Goal: Task Accomplishment & Management: Manage account settings

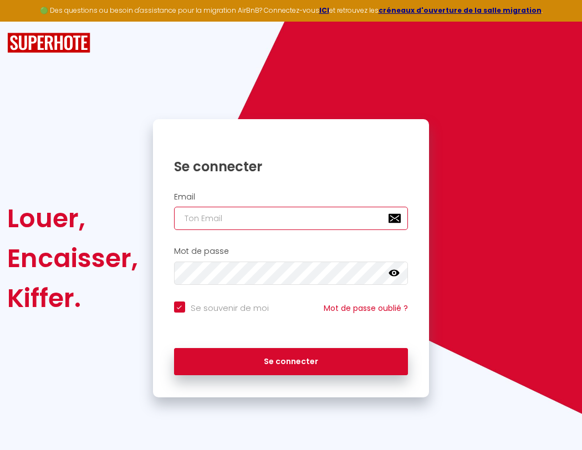
type input "s"
checkbox input "true"
type input "su"
checkbox input "true"
type input "sup"
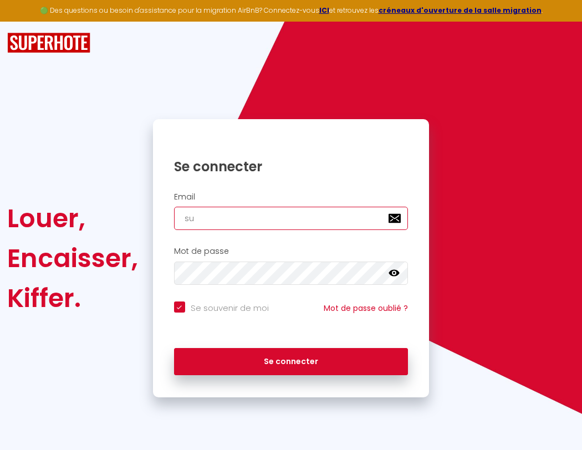
checkbox input "true"
type input "supe"
checkbox input "true"
type input "super"
checkbox input "true"
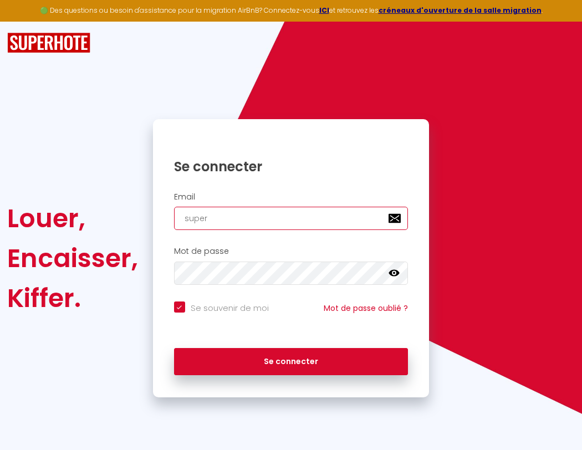
type input "superb"
checkbox input "true"
type input "s"
checkbox input "true"
type input "superbor"
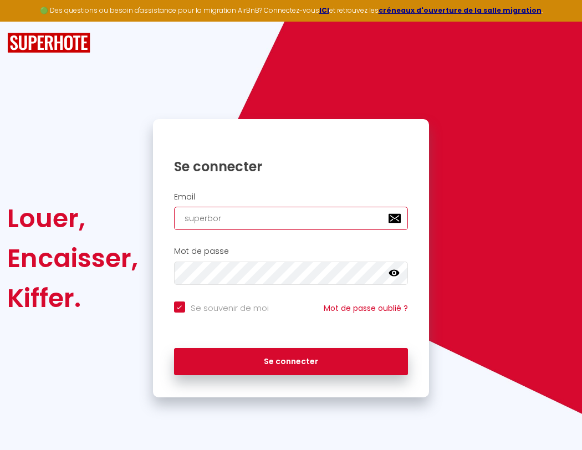
checkbox input "true"
type input "superbord"
checkbox input "true"
type input "superborde"
checkbox input "true"
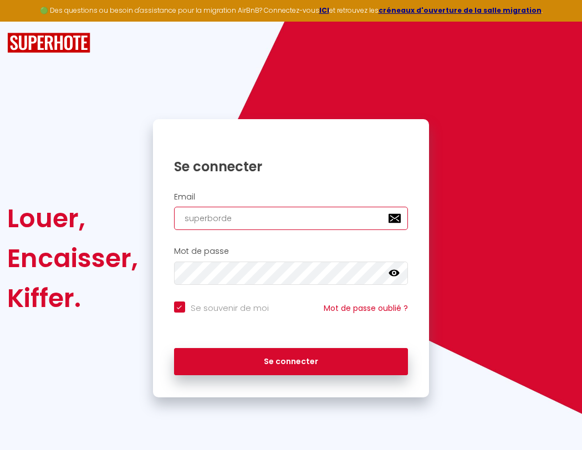
type input "superbordea"
checkbox input "true"
type input "superbordeau"
checkbox input "true"
type input "s"
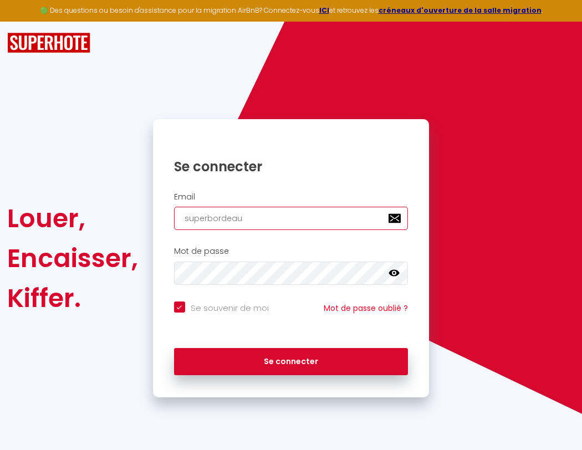
checkbox input "true"
type input "superbordeaux@"
checkbox input "true"
type input "superbordeaux@g"
checkbox input "true"
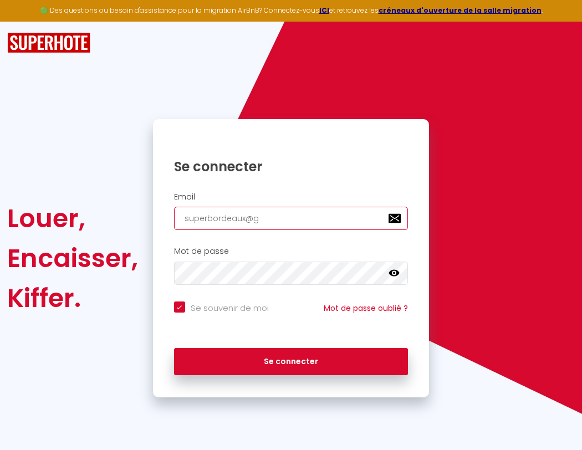
type input "supe"
checkbox input "true"
type input "superbordeaux@gm"
checkbox input "true"
type input "super"
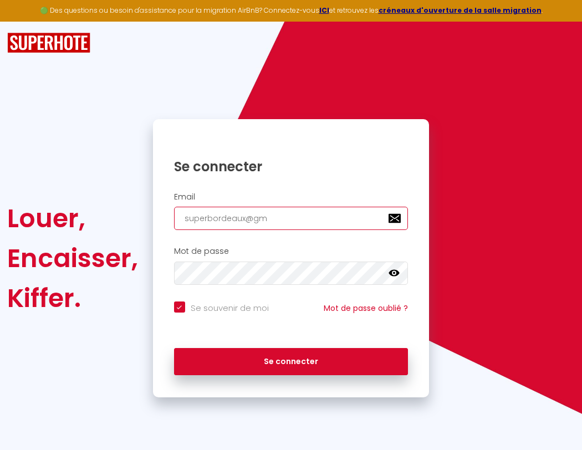
checkbox input "true"
type input "superbordeaux@gma"
checkbox input "true"
type input "superb"
checkbox input "true"
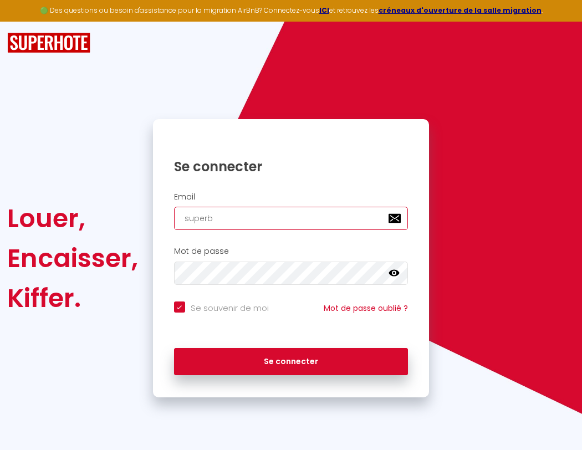
type input "superbordeaux@gmai"
checkbox input "true"
type input "superbo"
checkbox input "true"
type input "[EMAIL_ADDRESS]"
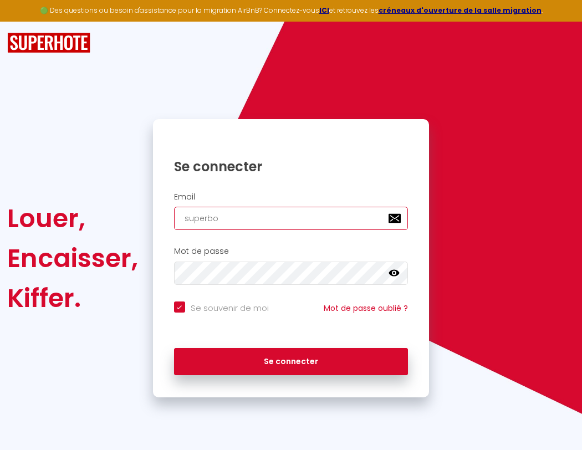
checkbox input "true"
type input "superbor"
checkbox input "true"
type input "[EMAIL_ADDRESS]."
checkbox input "true"
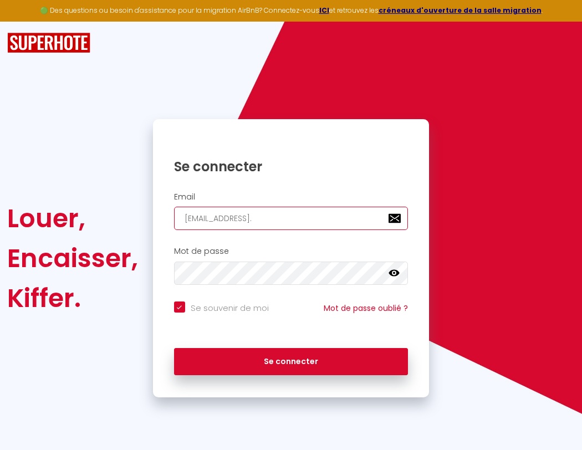
type input "superbordeaux@gmail.c"
checkbox input "true"
type input "[EMAIL_ADDRESS][DOMAIN_NAME]"
checkbox input "true"
type input "[EMAIL_ADDRESS][DOMAIN_NAME]"
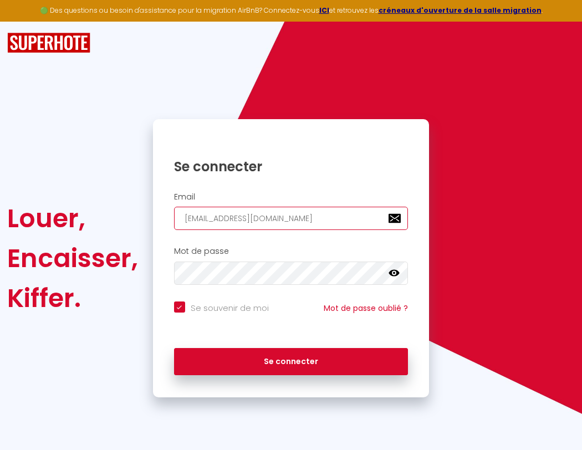
checkbox input "true"
